Goal: Transaction & Acquisition: Book appointment/travel/reservation

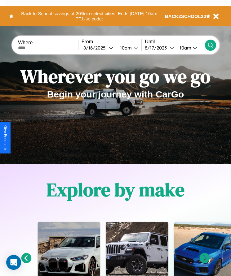
click at [89, 16] on button "Back to School savings of 20% in select cities! Ends 9/1 at 10am PT. Use code:" at bounding box center [88, 16] width 151 height 14
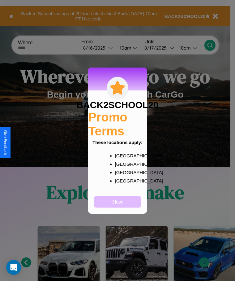
click at [118, 206] on button "Close" at bounding box center [117, 201] width 46 height 11
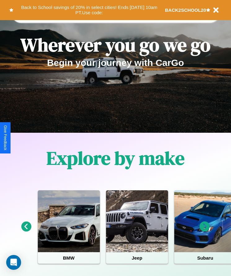
scroll to position [103, 0]
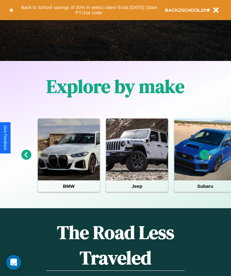
click at [26, 159] on icon at bounding box center [26, 155] width 10 height 10
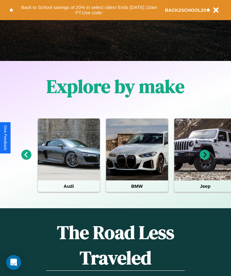
click at [26, 159] on icon at bounding box center [26, 155] width 10 height 10
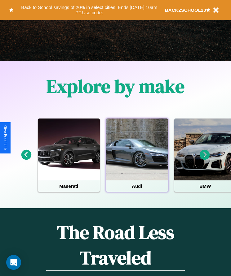
click at [136, 159] on div at bounding box center [137, 150] width 62 height 62
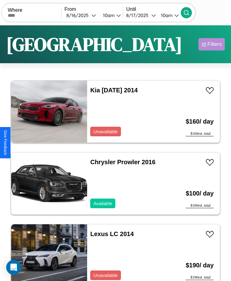
click at [211, 44] on div "Filters" at bounding box center [214, 44] width 14 height 6
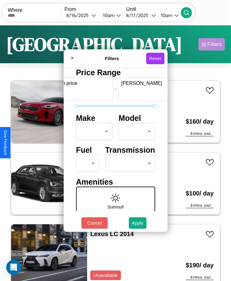
scroll to position [0, 23]
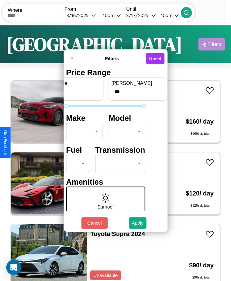
type input "***"
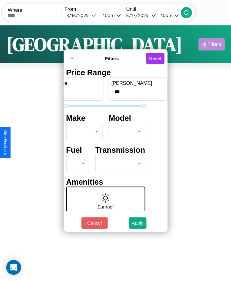
scroll to position [0, 0]
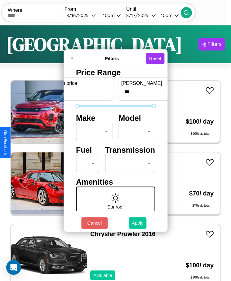
type input "**"
click at [137, 223] on button "Apply" at bounding box center [137, 222] width 18 height 11
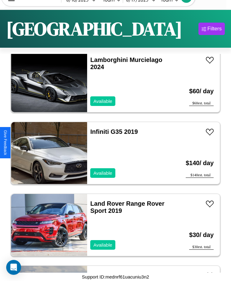
scroll to position [4169, 0]
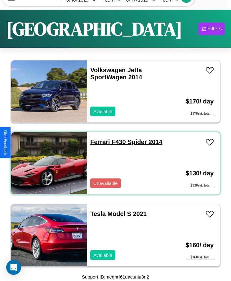
click at [98, 142] on link "Ferrari F430 Spider 2014" at bounding box center [126, 141] width 72 height 7
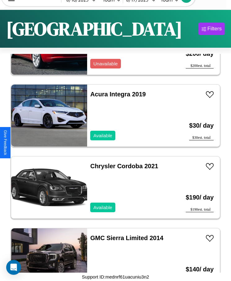
scroll to position [8119, 0]
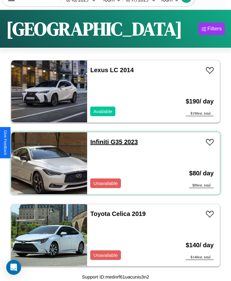
click at [97, 142] on link "Infiniti G35 2023" at bounding box center [113, 141] width 47 height 7
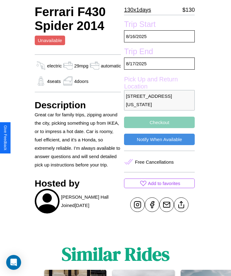
scroll to position [172, 0]
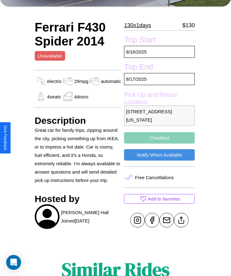
click at [158, 138] on button "Checkout" at bounding box center [159, 137] width 71 height 11
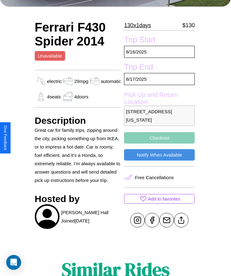
click at [158, 138] on button "Checkout" at bounding box center [159, 137] width 71 height 11
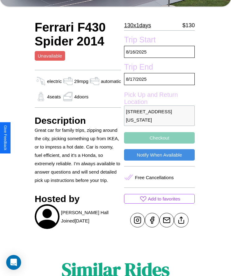
click at [158, 138] on button "Checkout" at bounding box center [159, 137] width 71 height 11
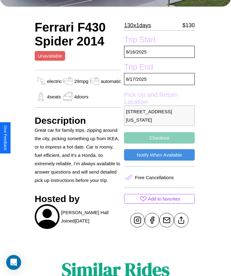
click at [158, 138] on button "Checkout" at bounding box center [159, 137] width 71 height 11
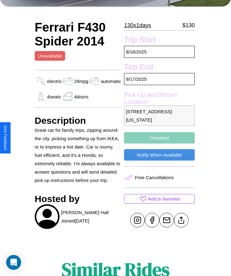
click at [158, 138] on button "Checkout" at bounding box center [159, 137] width 71 height 11
